Goal: Task Accomplishment & Management: Manage account settings

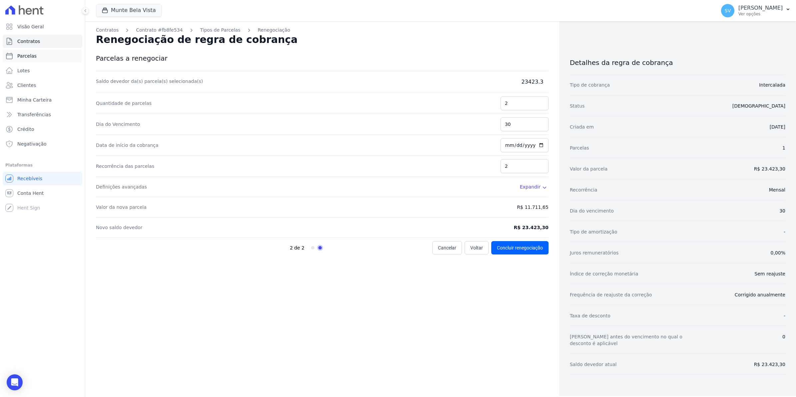
click at [24, 53] on span "Parcelas" at bounding box center [26, 56] width 19 height 7
select select
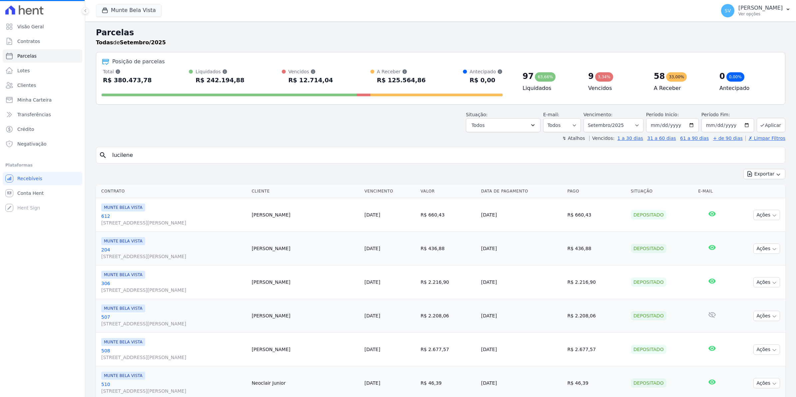
drag, startPoint x: 164, startPoint y: 152, endPoint x: 53, endPoint y: 153, distance: 110.5
click at [53, 153] on div "Visão Geral Contratos Parcelas Lotes Clientes Minha Carteira Transferências Cré…" at bounding box center [398, 198] width 796 height 397
select select
click at [112, 155] on input "search" at bounding box center [445, 154] width 674 height 13
type input "zelia"
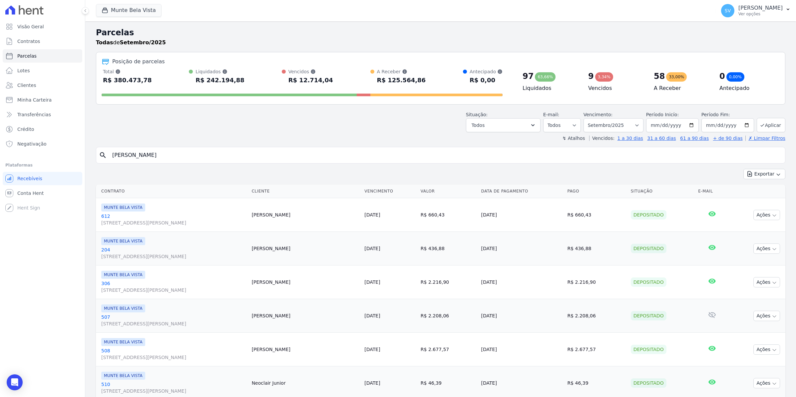
select select
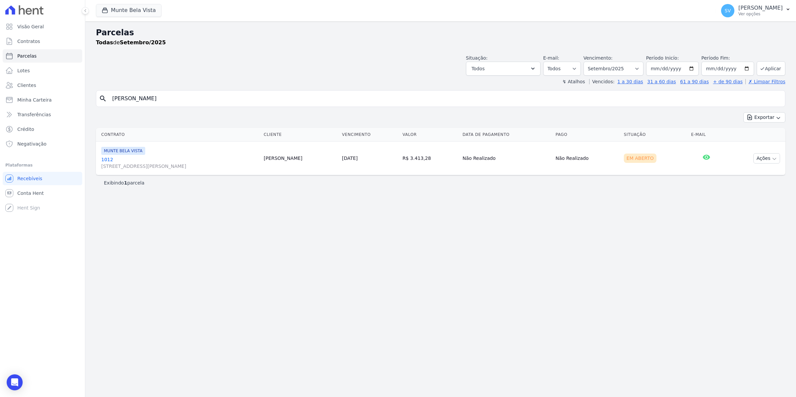
click at [101, 160] on td "MUNTE BELA VISTA 1012 Avenida Brigadeiro Faria Lima, 1306, 4 andar, Pinheiros" at bounding box center [178, 158] width 165 height 34
click at [110, 160] on link "1012 Avenida Brigadeiro Faria Lima, 1306, 4 andar, Pinheiros" at bounding box center [179, 162] width 157 height 13
click at [106, 161] on link "1012 Avenida Brigadeiro Faria Lima, 1306, 4 andar, Pinheiros" at bounding box center [179, 162] width 157 height 13
click at [107, 159] on link "1012 Avenida Brigadeiro Faria Lima, 1306, 4 andar, Pinheiros" at bounding box center [179, 162] width 157 height 13
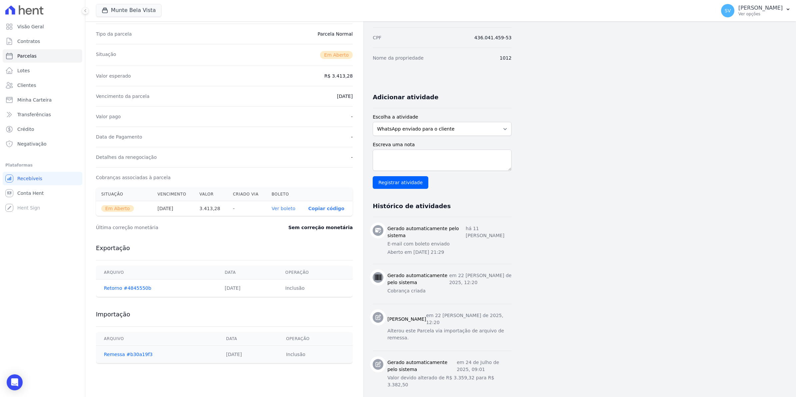
scroll to position [83, 0]
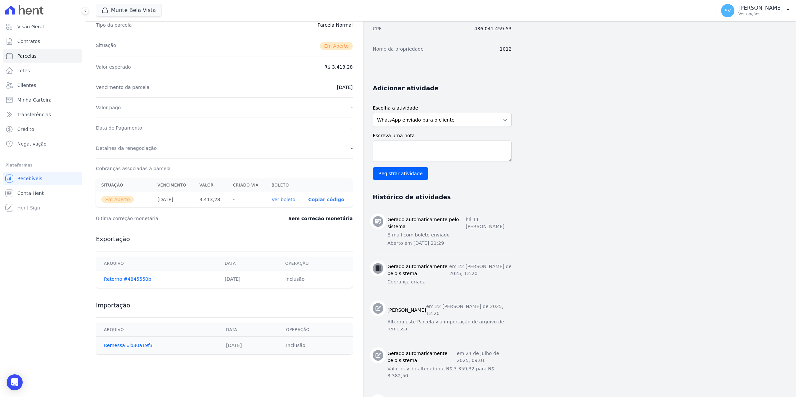
click at [292, 199] on link "Ver boleto" at bounding box center [283, 199] width 24 height 5
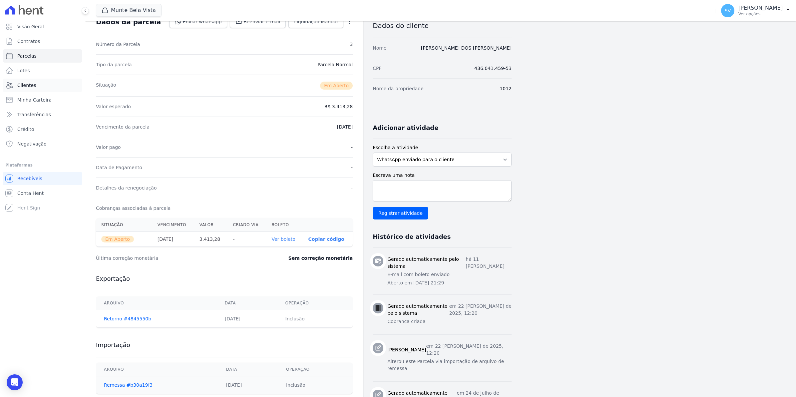
scroll to position [0, 0]
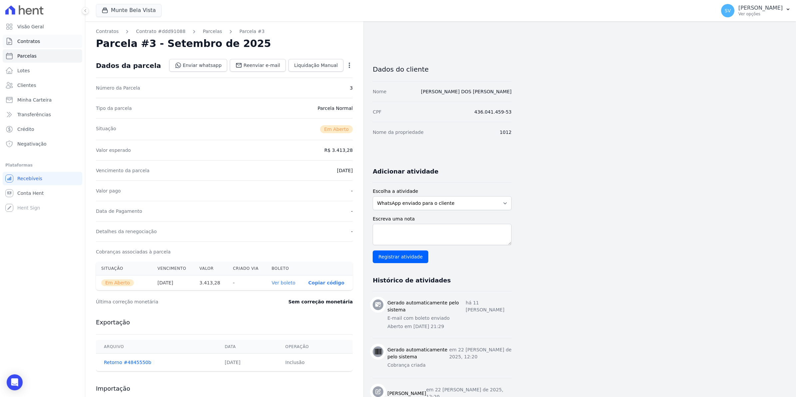
click at [22, 38] on span "Contratos" at bounding box center [28, 41] width 23 height 7
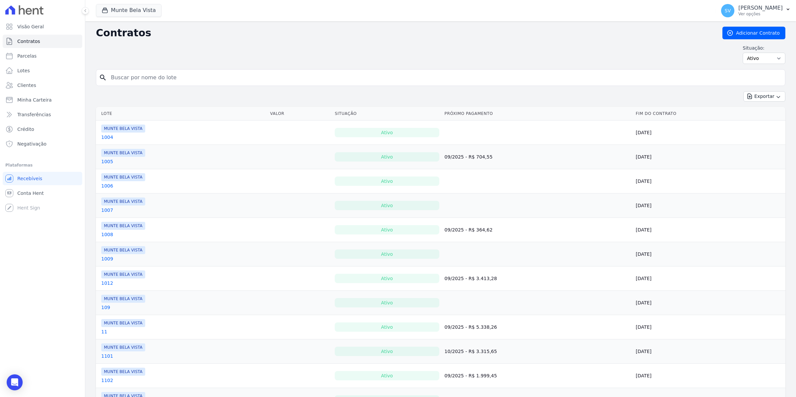
click at [115, 80] on input "search" at bounding box center [444, 77] width 675 height 13
type input "pontual"
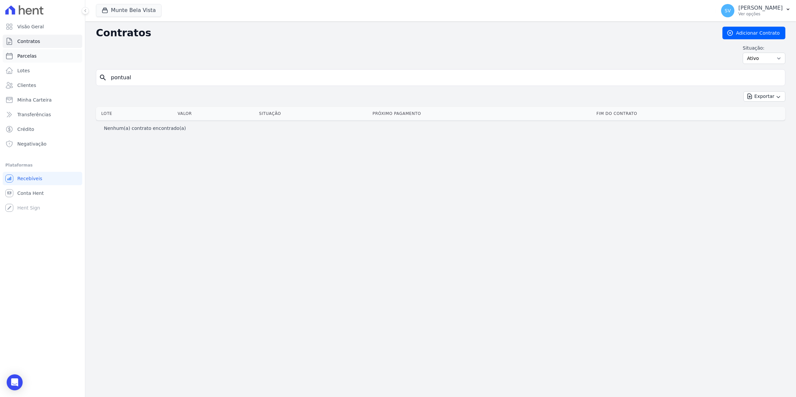
click at [25, 54] on span "Parcelas" at bounding box center [26, 56] width 19 height 7
select select
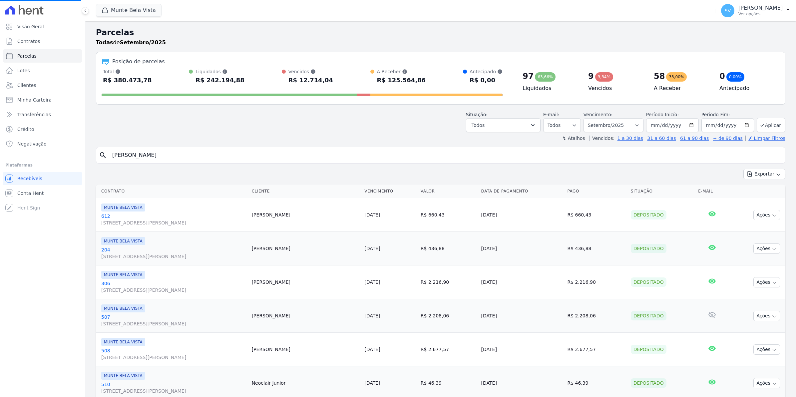
click at [142, 156] on input "zelia" at bounding box center [445, 154] width 674 height 13
select select
click at [142, 156] on input "search" at bounding box center [445, 154] width 674 height 13
type input "PONTUAL"
select select
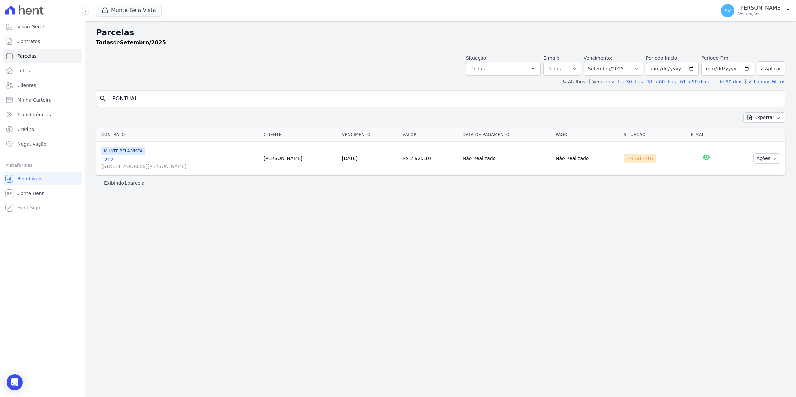
click at [105, 160] on link "1212 Avenida Brigadeiro Faria Lima, 1306, 4 andar, Pinheiros" at bounding box center [179, 162] width 157 height 13
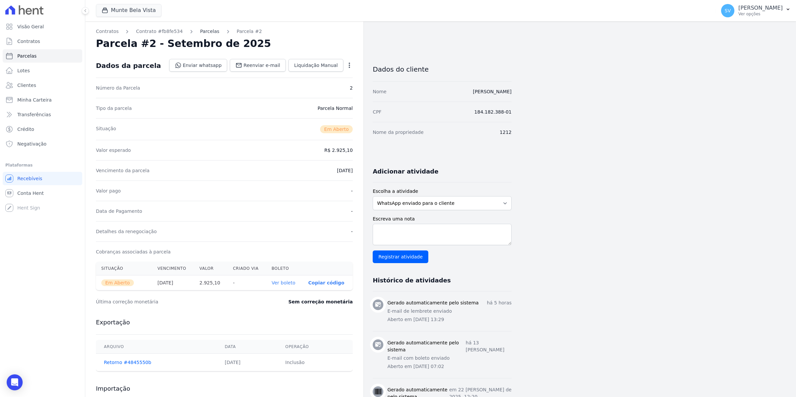
click at [200, 29] on link "Parcelas" at bounding box center [209, 31] width 19 height 7
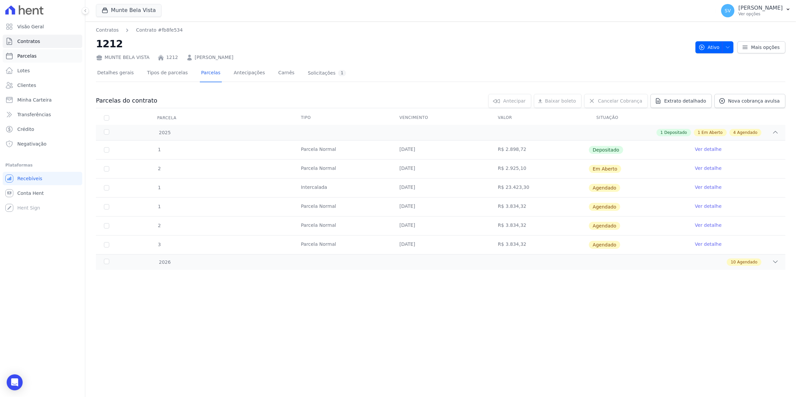
click at [37, 56] on link "Parcelas" at bounding box center [43, 55] width 80 height 13
select select
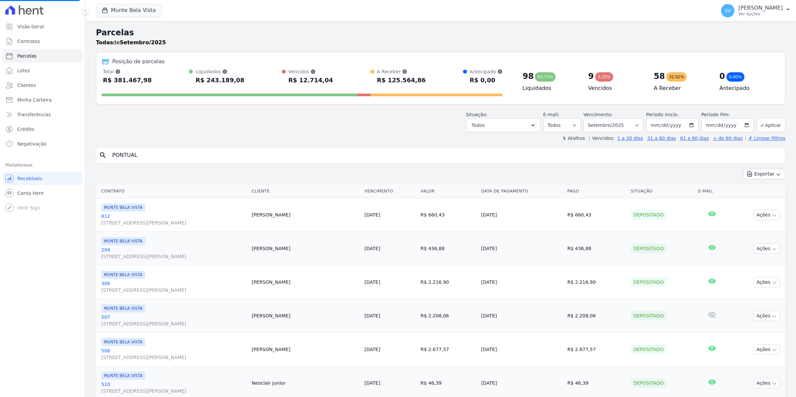
select select
click at [153, 158] on input "search" at bounding box center [445, 154] width 674 height 13
type input "PONTUAL"
select select
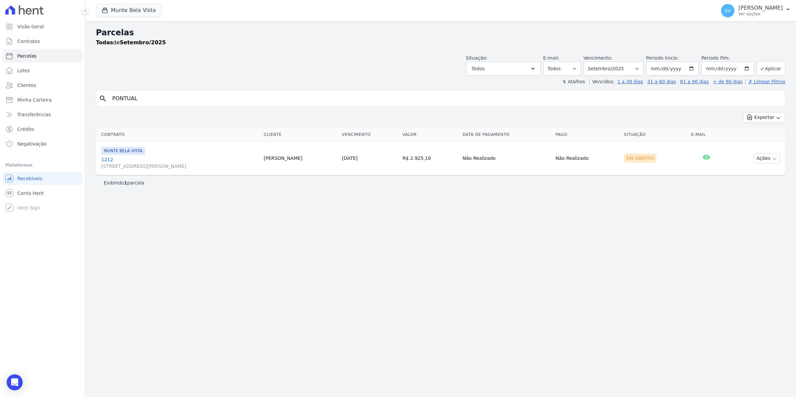
click at [109, 160] on link "1212 Avenida Brigadeiro Faria Lima, 1306, 4 andar, Pinheiros" at bounding box center [179, 162] width 157 height 13
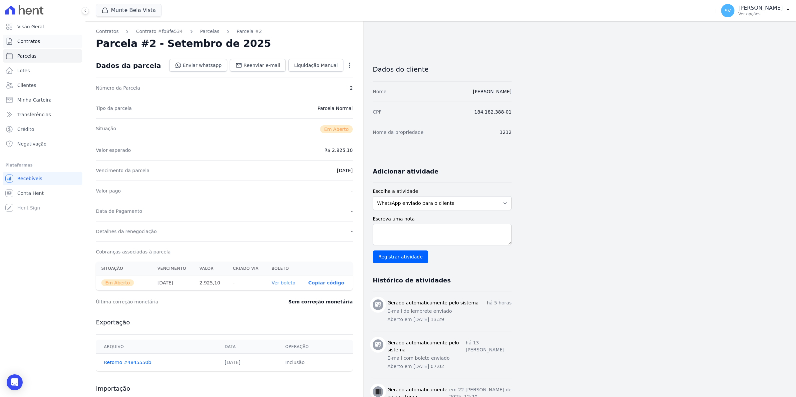
click at [28, 40] on span "Contratos" at bounding box center [28, 41] width 23 height 7
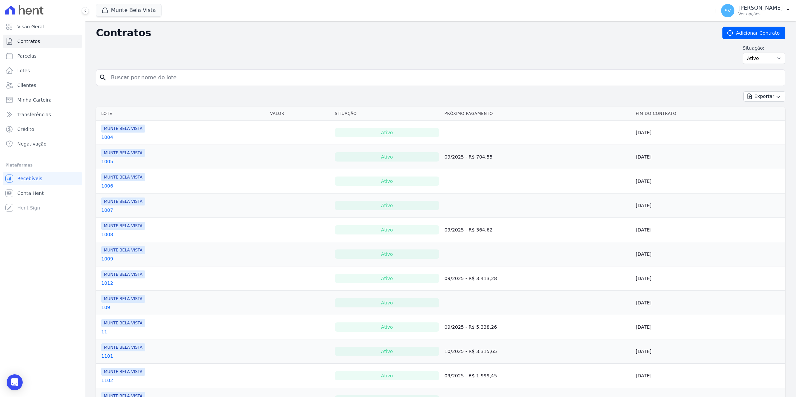
click at [176, 79] on input "search" at bounding box center [444, 77] width 675 height 13
type input "PONTUAL"
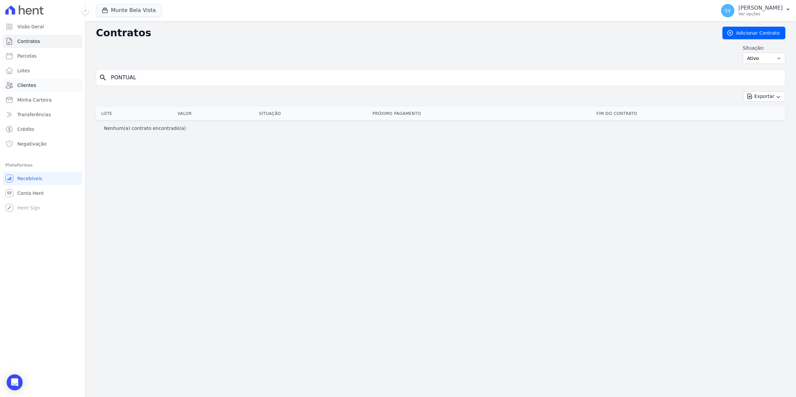
click at [34, 82] on div "Visão Geral Contratos Parcelas Lotes Clientes Minha Carteira Transferências Cré…" at bounding box center [398, 198] width 796 height 397
click at [168, 74] on input "PONTUAL" at bounding box center [444, 77] width 675 height 13
click at [30, 55] on span "Parcelas" at bounding box center [26, 56] width 19 height 7
select select
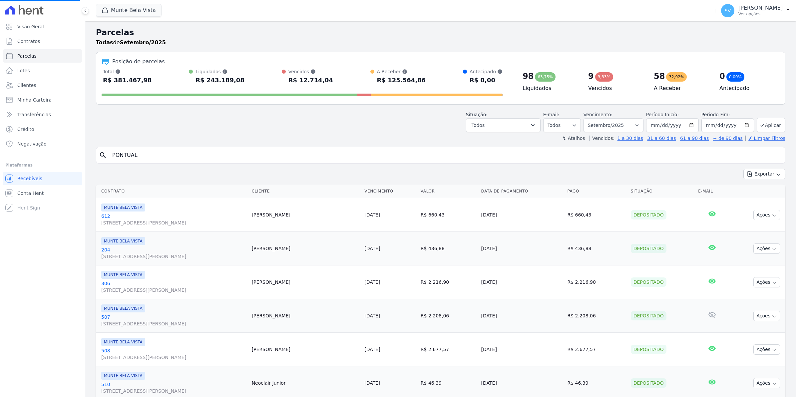
click at [150, 158] on input "PONTUAL" at bounding box center [445, 154] width 674 height 13
select select
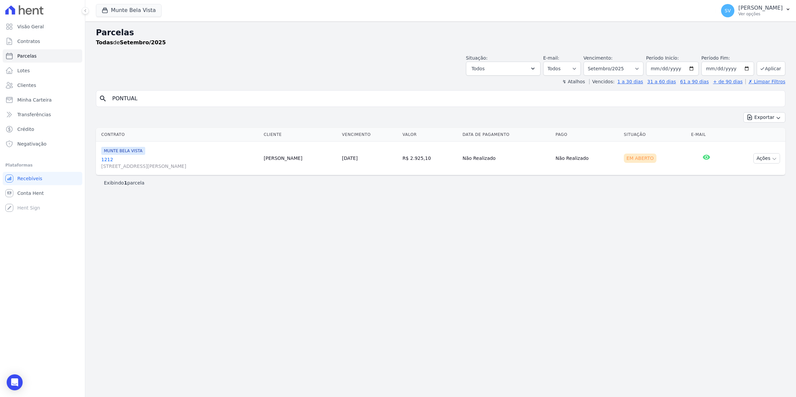
click at [102, 159] on link "1212 Avenida Brigadeiro Faria Lima, 1306, 4 andar, Pinheiros" at bounding box center [179, 162] width 157 height 13
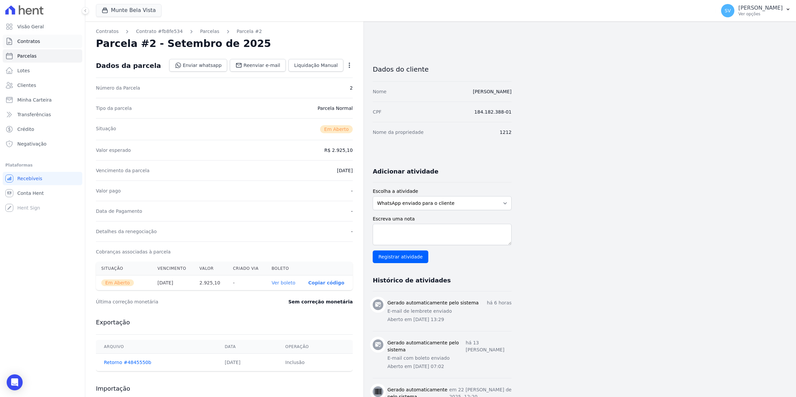
click at [19, 42] on span "Contratos" at bounding box center [28, 41] width 23 height 7
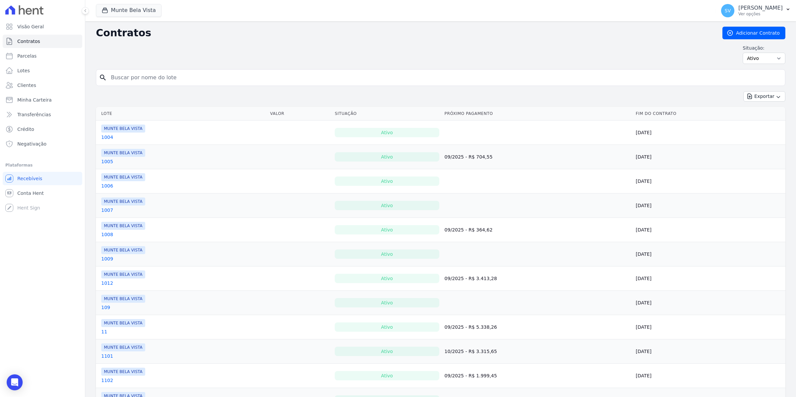
click at [135, 79] on input "search" at bounding box center [444, 77] width 675 height 13
type input "pontual"
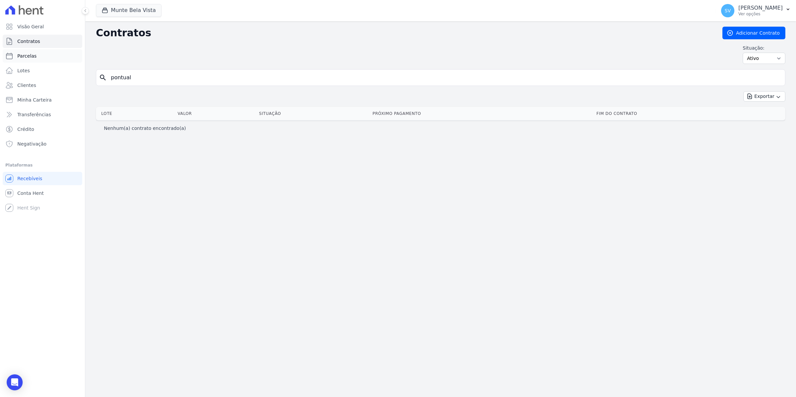
click at [27, 56] on span "Parcelas" at bounding box center [26, 56] width 19 height 7
select select
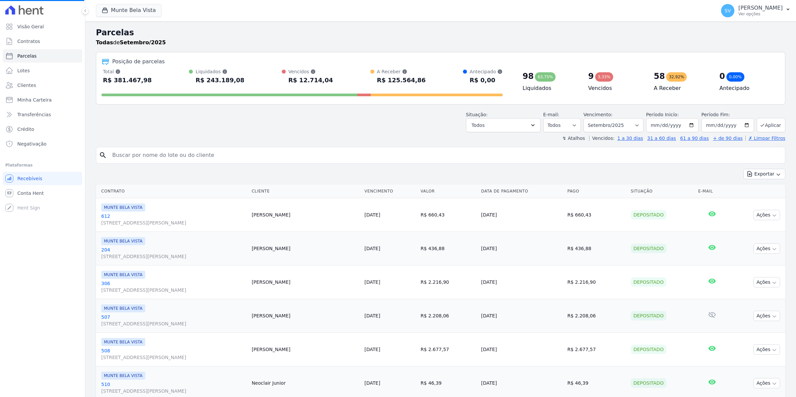
click at [146, 154] on input "search" at bounding box center [445, 154] width 674 height 13
select select
click at [146, 154] on input "search" at bounding box center [445, 154] width 674 height 13
type input "pontual"
select select
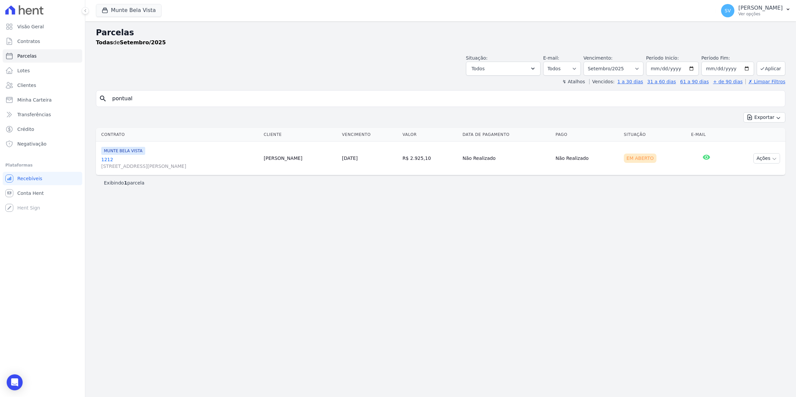
click at [106, 159] on link "1212 Avenida Brigadeiro Faria Lima, 1306, 4 andar, Pinheiros" at bounding box center [179, 162] width 157 height 13
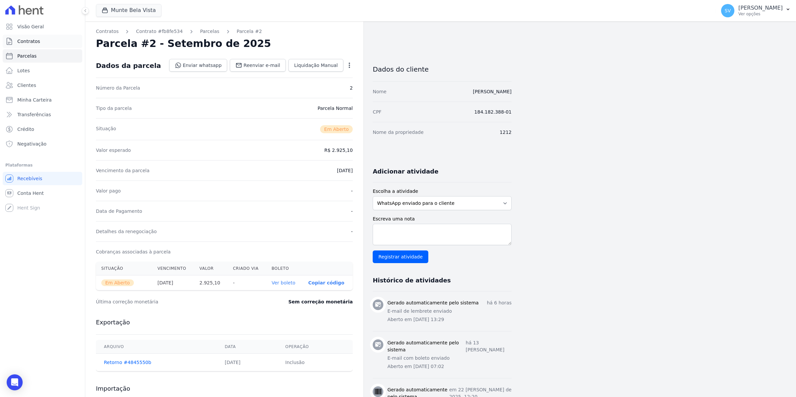
click at [27, 42] on span "Contratos" at bounding box center [28, 41] width 23 height 7
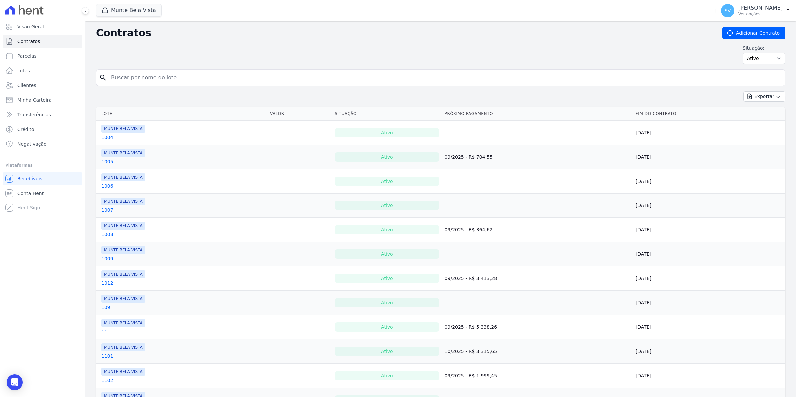
click at [140, 76] on input "search" at bounding box center [444, 77] width 675 height 13
type input "pontual"
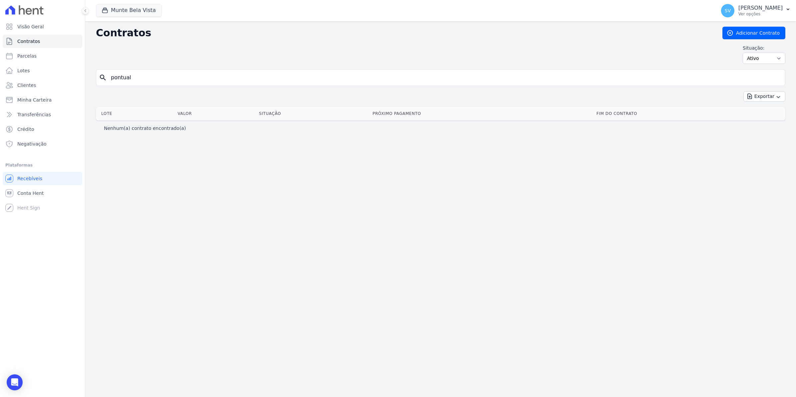
drag, startPoint x: 133, startPoint y: 79, endPoint x: 0, endPoint y: 79, distance: 133.1
click at [0, 79] on html "Visão Geral Contratos Parcelas Lotes Clientes Minha Carteira Transferências Cré…" at bounding box center [398, 198] width 796 height 397
type input "1212"
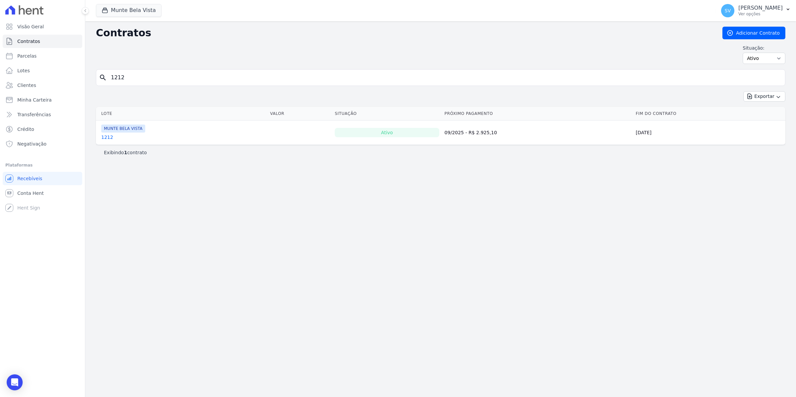
click at [106, 137] on link "1212" at bounding box center [107, 137] width 12 height 7
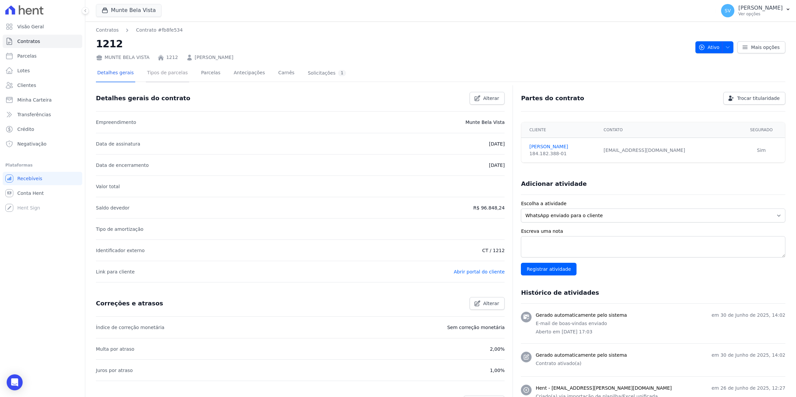
click at [175, 71] on link "Tipos de parcelas" at bounding box center [167, 74] width 43 height 18
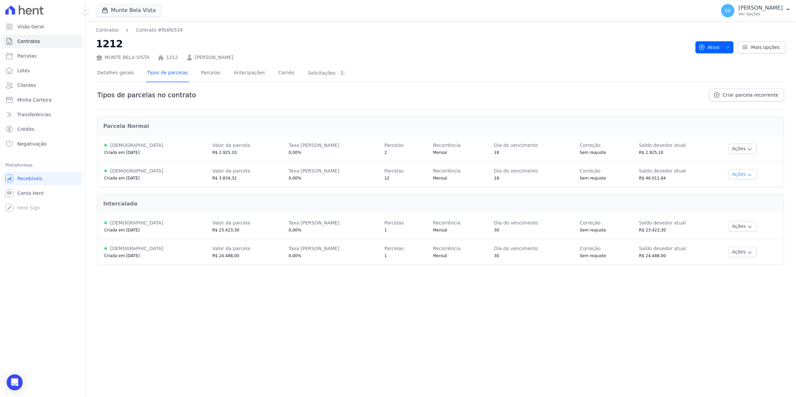
click at [744, 175] on button "Ações" at bounding box center [742, 174] width 28 height 10
click at [744, 211] on link "Renegociar" at bounding box center [747, 208] width 51 height 8
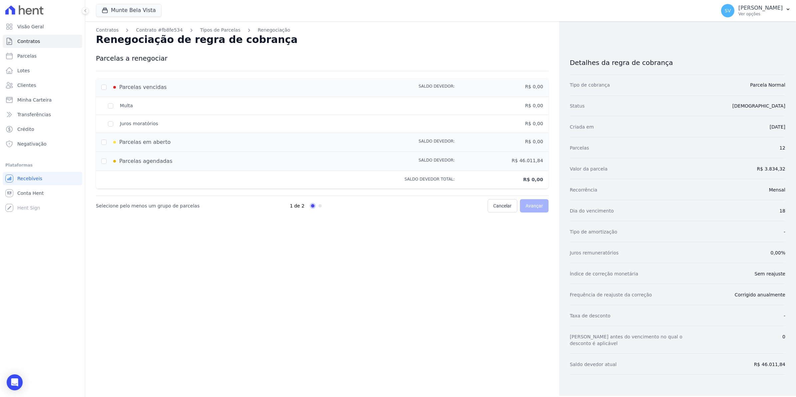
click at [107, 142] on div "Parcelas em aberto" at bounding box center [233, 142] width 265 height 8
click at [105, 142] on div "Parcelas em aberto" at bounding box center [233, 142] width 265 height 8
drag, startPoint x: 105, startPoint y: 142, endPoint x: 102, endPoint y: 160, distance: 18.0
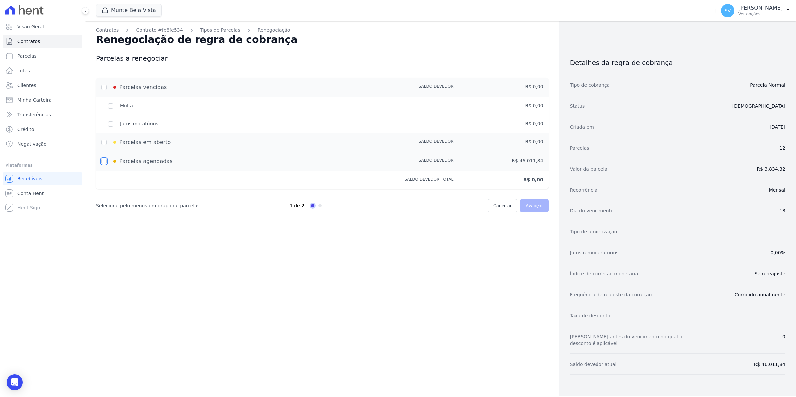
click at [102, 160] on input "checkbox" at bounding box center [103, 160] width 5 height 5
checkbox input "true"
type input "46011.84"
click at [102, 160] on input "checkbox" at bounding box center [103, 160] width 5 height 5
checkbox input "false"
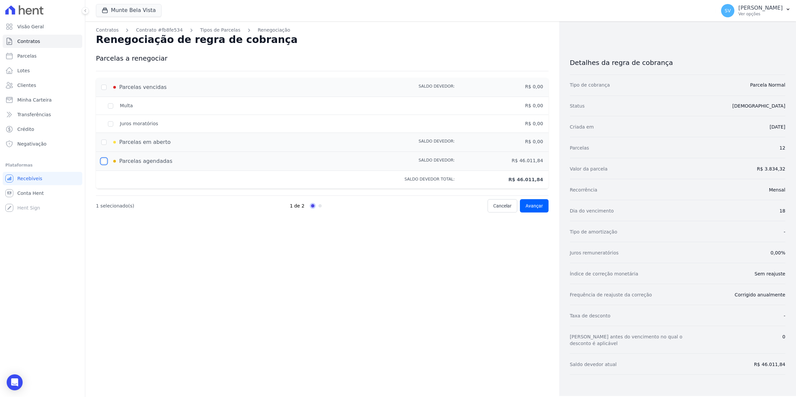
type input "0"
click at [102, 160] on input "checkbox" at bounding box center [103, 160] width 5 height 5
checkbox input "true"
type input "46011.84"
click at [532, 208] on span "Avançar" at bounding box center [533, 205] width 17 height 7
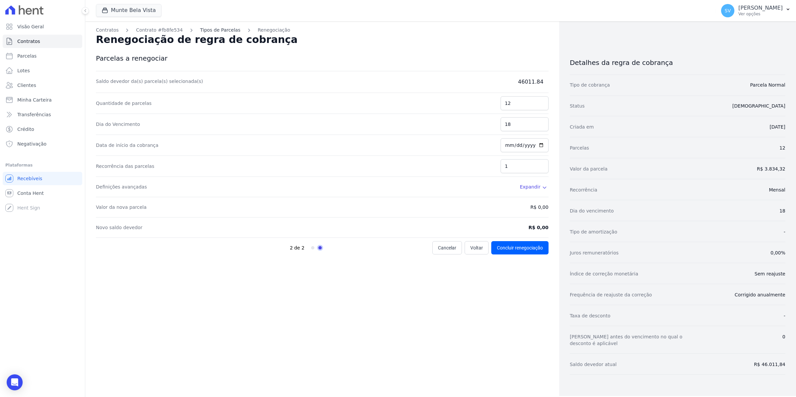
click at [210, 27] on link "Tipos de Parcelas" at bounding box center [220, 30] width 40 height 7
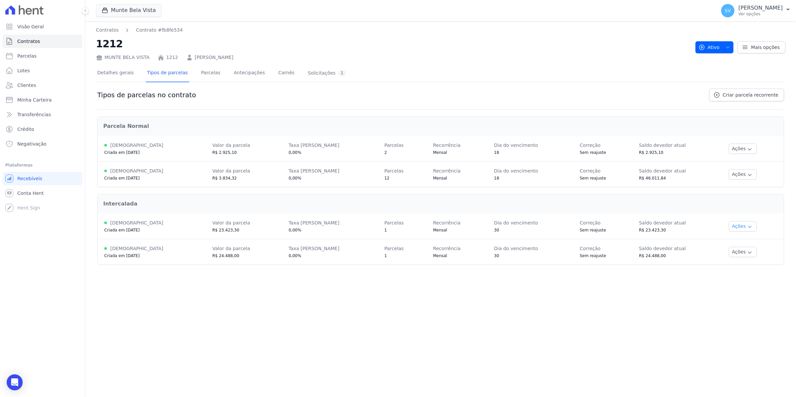
click at [736, 223] on button "Ações" at bounding box center [742, 226] width 28 height 10
click at [744, 263] on link "Renegociar" at bounding box center [747, 260] width 51 height 8
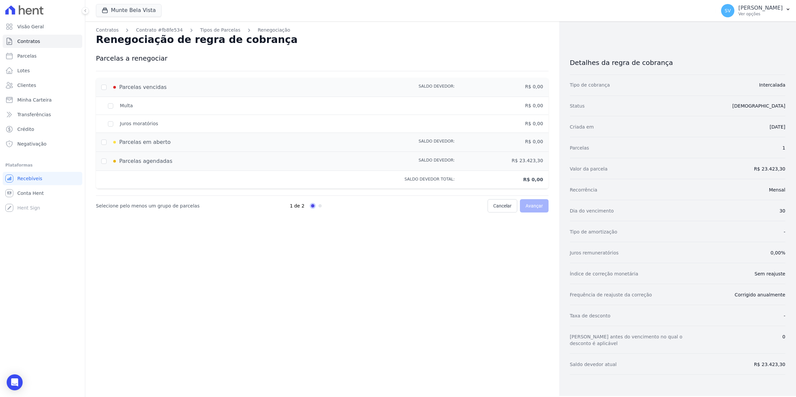
click at [101, 142] on div "Parcelas em aberto Saldo devedor: R$ 0,00" at bounding box center [322, 142] width 452 height 19
click at [102, 142] on div "Parcelas em aberto" at bounding box center [233, 142] width 265 height 8
click at [104, 144] on div "Parcelas em aberto" at bounding box center [233, 142] width 265 height 8
drag, startPoint x: 104, startPoint y: 144, endPoint x: 105, endPoint y: 86, distance: 58.3
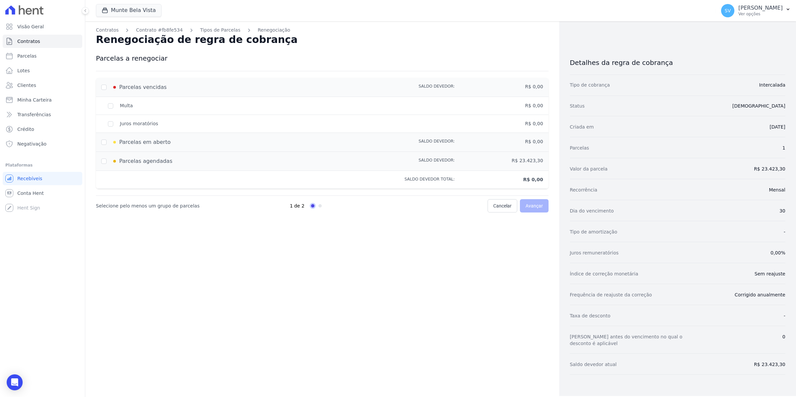
click at [105, 86] on div "Parcelas vencidas" at bounding box center [233, 87] width 265 height 8
click at [103, 159] on input "checkbox" at bounding box center [103, 160] width 5 height 5
checkbox input "true"
type input "23423.3"
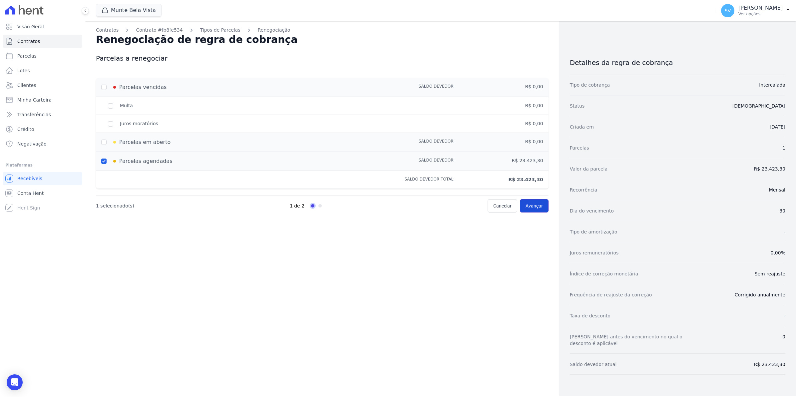
click at [540, 207] on span "Avançar" at bounding box center [533, 205] width 17 height 7
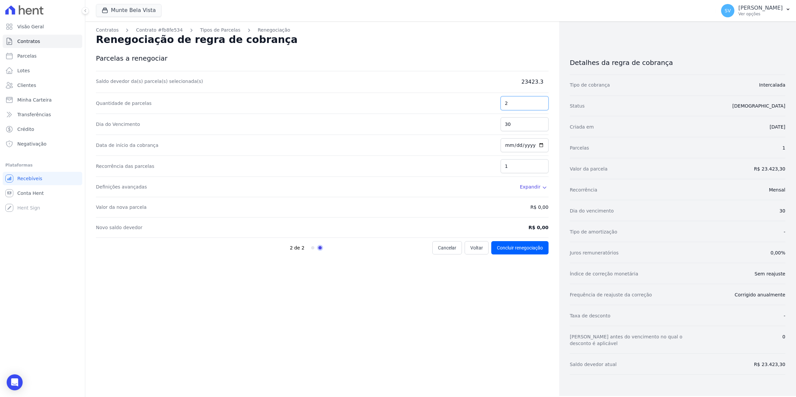
type input "2"
click at [542, 102] on input "2" at bounding box center [524, 103] width 48 height 14
click at [528, 129] on input "30" at bounding box center [524, 124] width 48 height 14
click at [530, 145] on input "[DATE]" at bounding box center [524, 145] width 48 height 14
click at [513, 145] on input "[DATE]" at bounding box center [524, 145] width 48 height 14
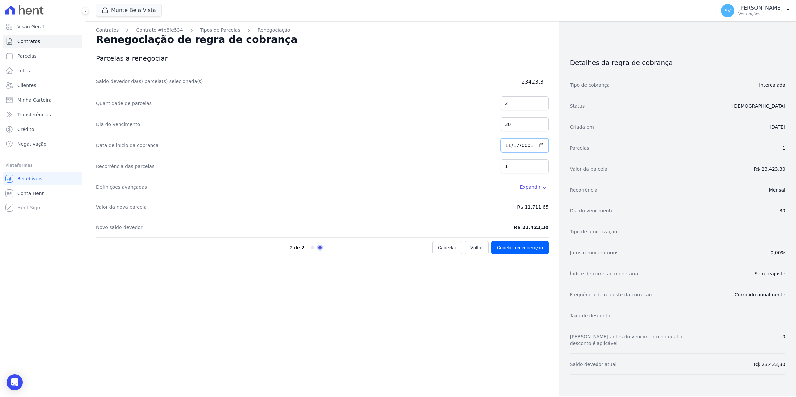
click at [505, 145] on input "0001-11-17" at bounding box center [524, 145] width 48 height 14
type input "2025-11-30"
click at [543, 188] on icon at bounding box center [544, 188] width 3 height 2
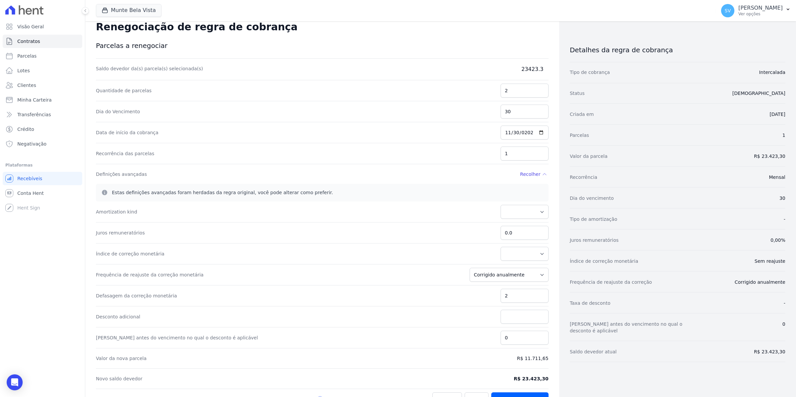
scroll to position [33, 0]
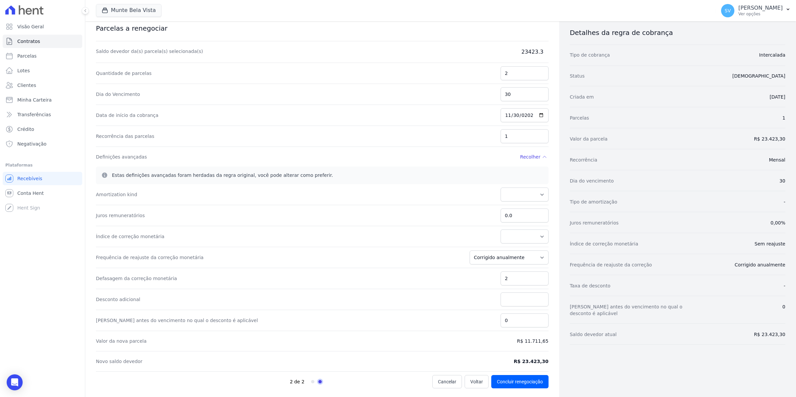
click at [385, 295] on div "Desconto adicional" at bounding box center [322, 299] width 452 height 21
click at [538, 131] on input "2" at bounding box center [524, 136] width 48 height 14
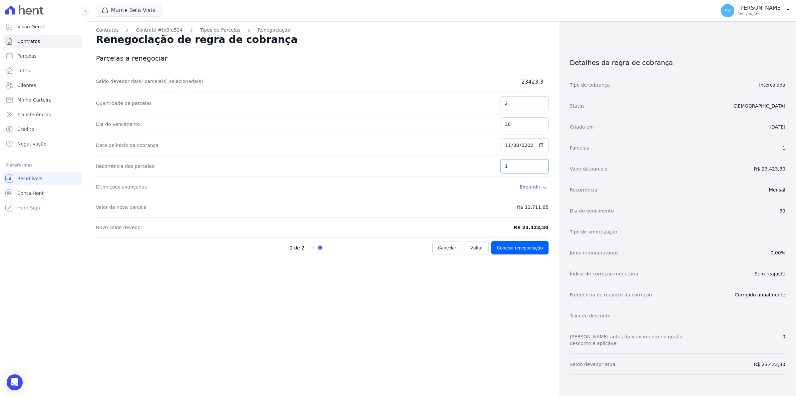
type input "1"
click at [541, 169] on input "1" at bounding box center [524, 166] width 48 height 14
click at [524, 248] on button "Concluir renegociação" at bounding box center [519, 247] width 57 height 13
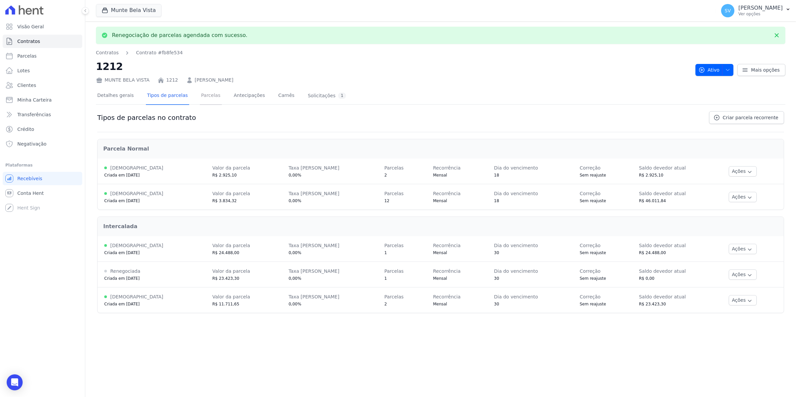
click at [200, 94] on link "Parcelas" at bounding box center [211, 96] width 22 height 18
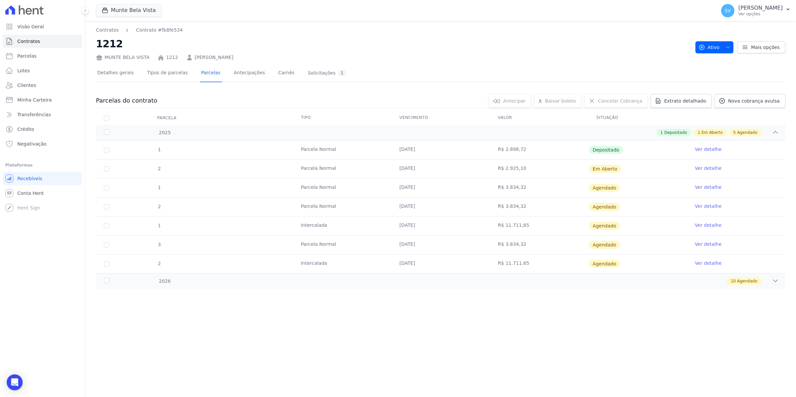
click at [102, 269] on td "2" at bounding box center [106, 263] width 21 height 19
click at [106, 264] on input "checkbox" at bounding box center [106, 263] width 5 height 5
checkbox input "true"
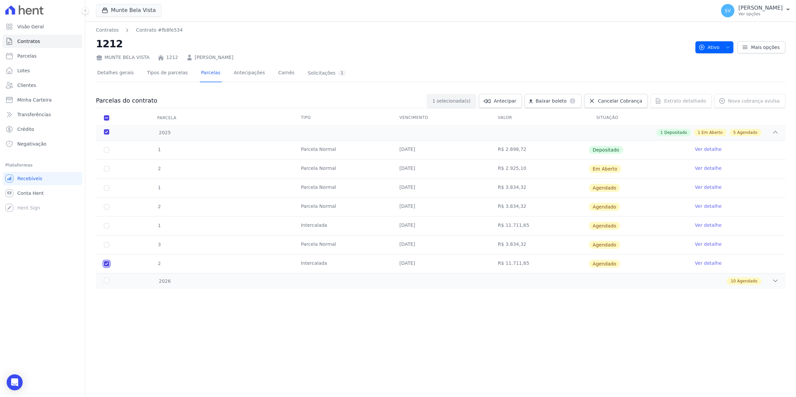
click at [106, 264] on input "checkbox" at bounding box center [106, 263] width 5 height 5
checkbox input "false"
click at [699, 263] on link "Ver detalhe" at bounding box center [707, 263] width 27 height 7
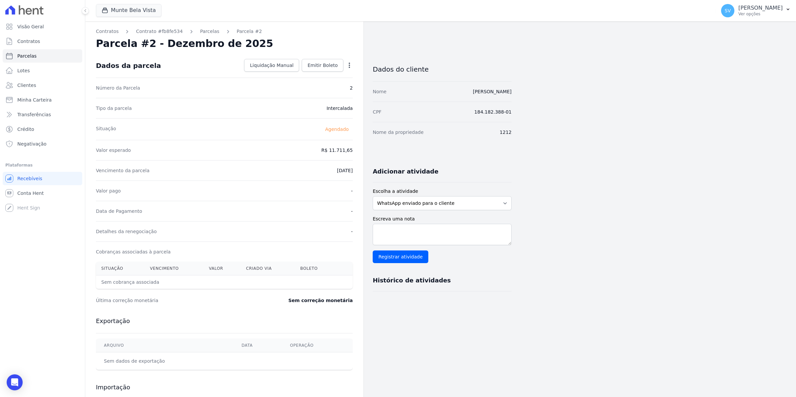
click at [348, 67] on icon "button" at bounding box center [349, 65] width 7 height 7
click at [316, 77] on link "Alterar" at bounding box center [320, 74] width 59 height 12
click at [316, 169] on input "2025-12-30" at bounding box center [326, 170] width 53 height 14
type input "2026-03-30"
click at [335, 65] on span "Salvar" at bounding box center [339, 65] width 15 height 7
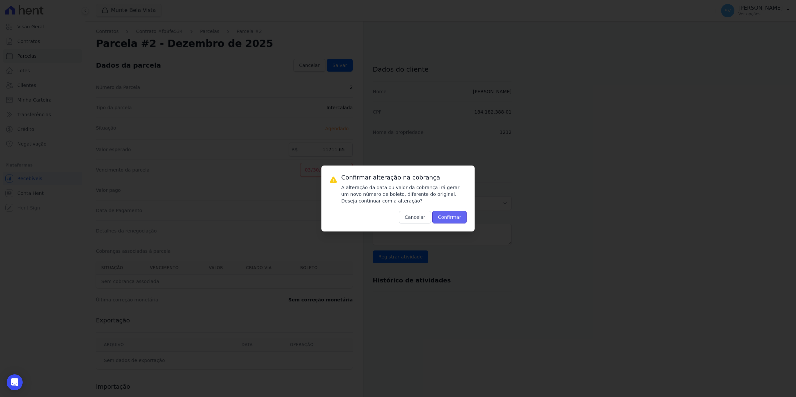
click at [452, 217] on button "Confirmar" at bounding box center [449, 217] width 35 height 13
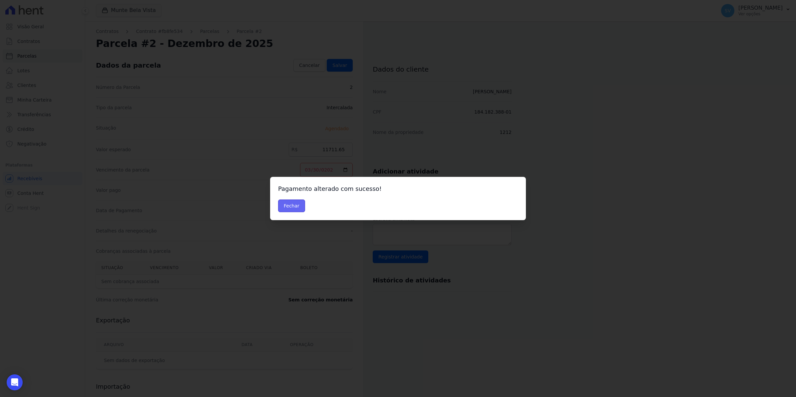
click at [301, 203] on button "Fechar" at bounding box center [291, 205] width 27 height 13
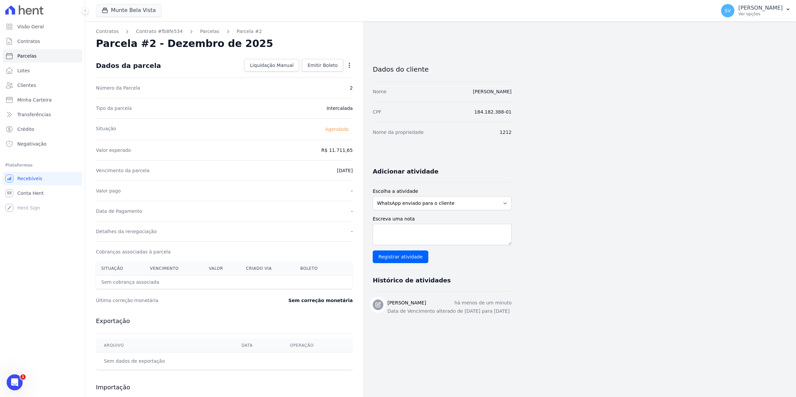
click at [207, 35] on div "Contratos Contrato #fb8fe534 [GEOGRAPHIC_DATA] Parcela #2 [GEOGRAPHIC_DATA] #2 …" at bounding box center [224, 235] width 278 height 428
click at [206, 31] on link "Parcelas" at bounding box center [209, 31] width 19 height 7
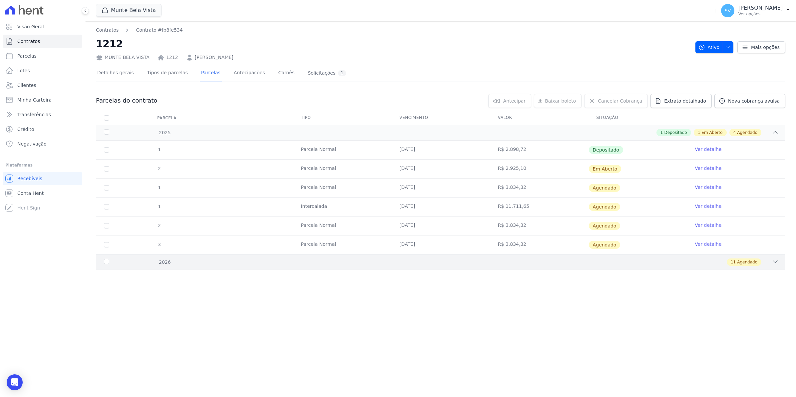
click at [104, 261] on div "2026" at bounding box center [135, 262] width 64 height 7
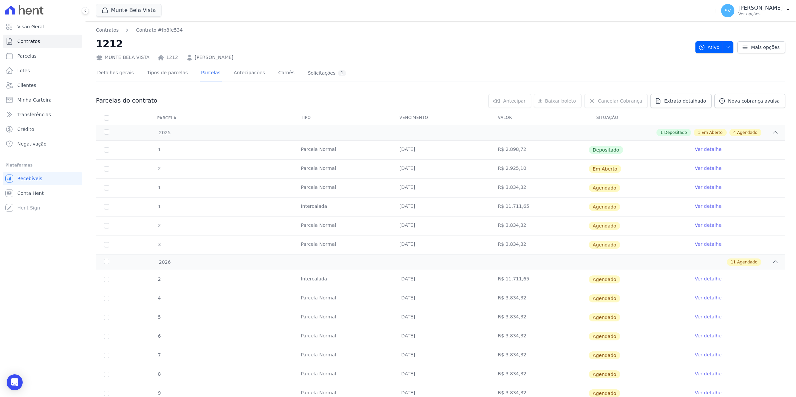
scroll to position [42, 0]
